Goal: Transaction & Acquisition: Purchase product/service

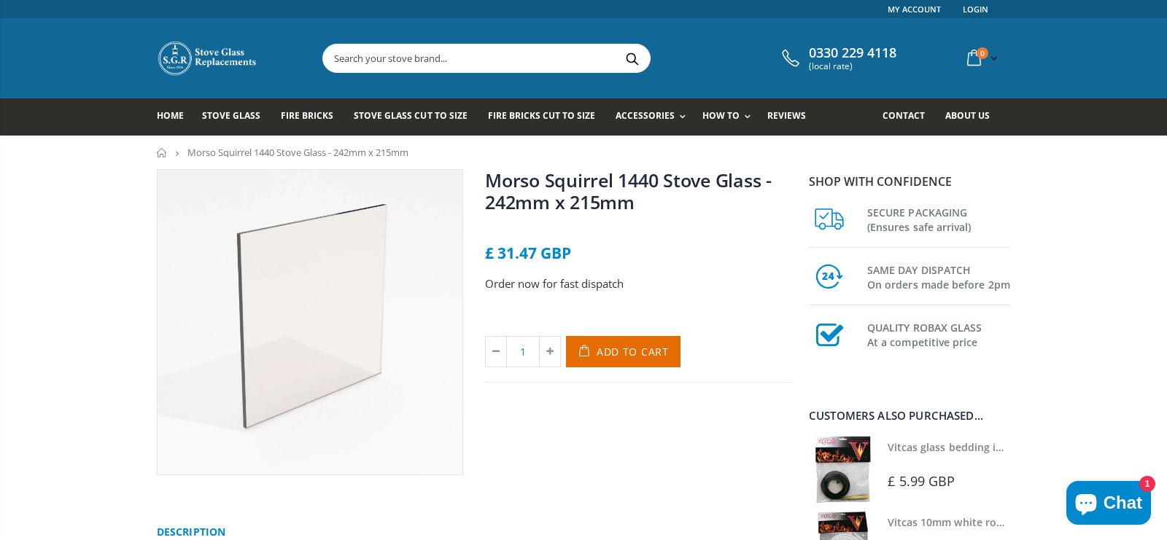
drag, startPoint x: 0, startPoint y: 0, endPoint x: 900, endPoint y: 301, distance: 948.9
click at [900, 301] on div "SAME DAY DISPATCH On orders made before 2pm" at bounding box center [909, 277] width 201 height 58
click at [610, 359] on span "Add to Cart" at bounding box center [632, 352] width 72 height 14
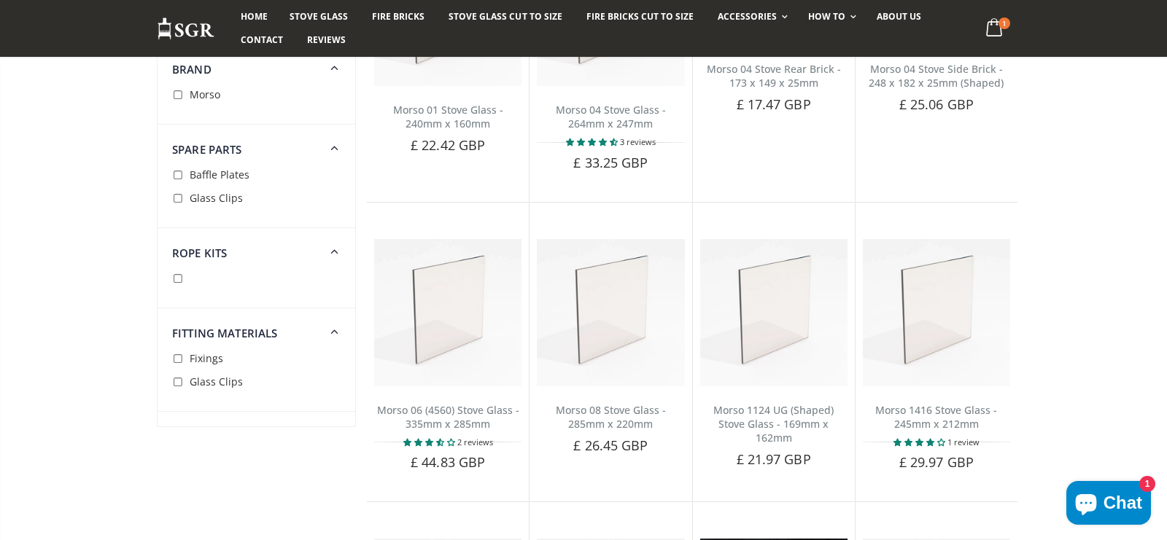
scroll to position [311, 0]
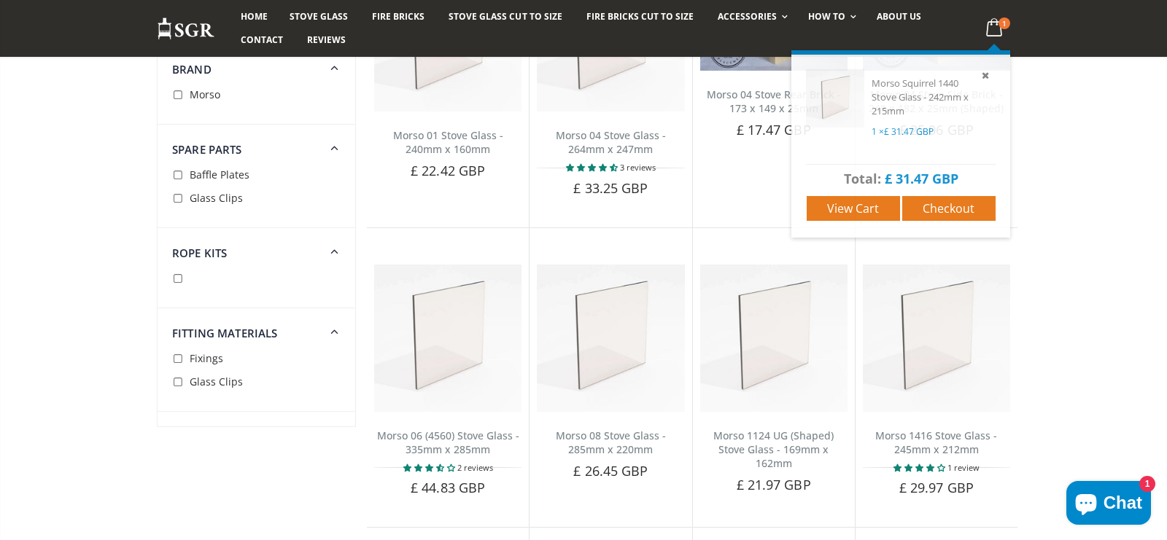
click at [997, 31] on icon at bounding box center [994, 28] width 28 height 26
click at [952, 215] on span "Checkout" at bounding box center [948, 209] width 52 height 16
